Goal: Use online tool/utility

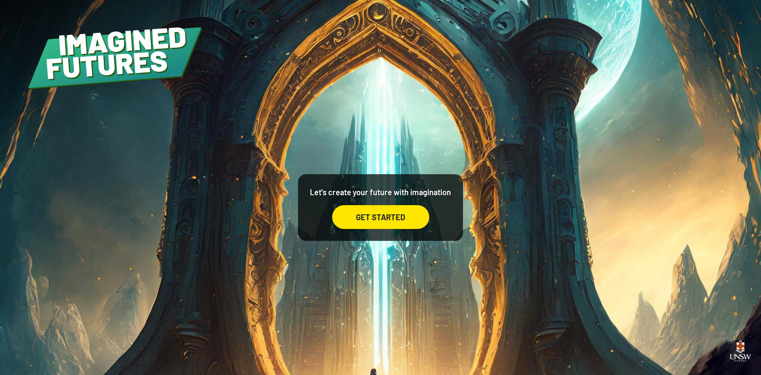
click at [418, 210] on div "GET STARTED" at bounding box center [380, 217] width 97 height 24
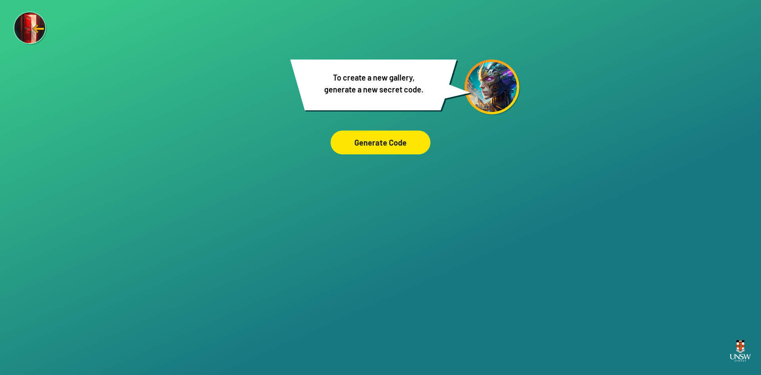
click at [388, 141] on div "Generate Code" at bounding box center [381, 142] width 100 height 24
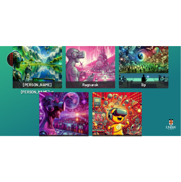
scroll to position [110, 0]
